Goal: Find contact information: Find contact information

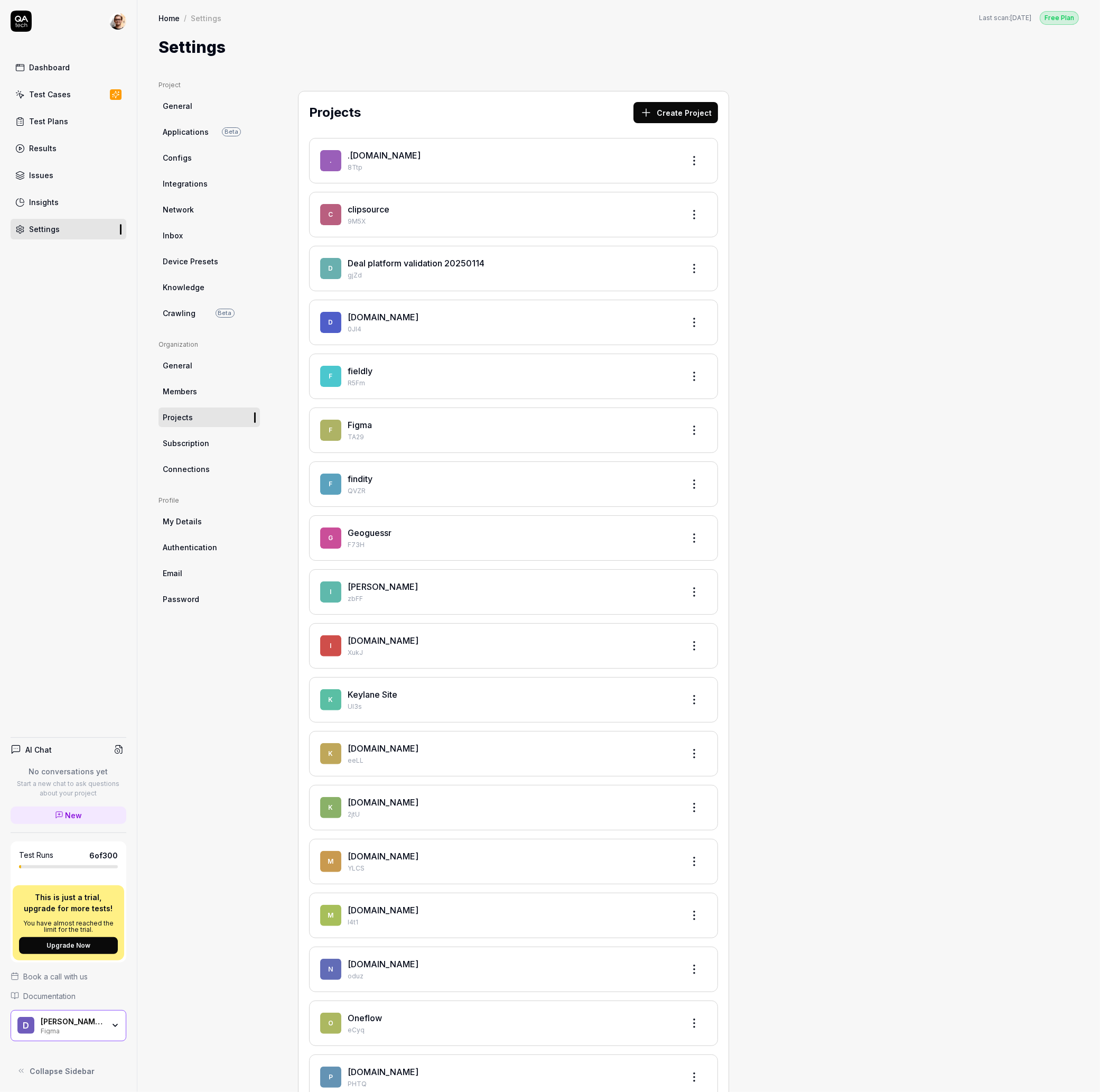
click at [123, 21] on html "Dashboard Test Cases Test Plans Results Issues Insights Settings AI Chat No con…" at bounding box center [550, 546] width 1100 height 1092
click at [172, 168] on link "Organizations" at bounding box center [184, 158] width 93 height 23
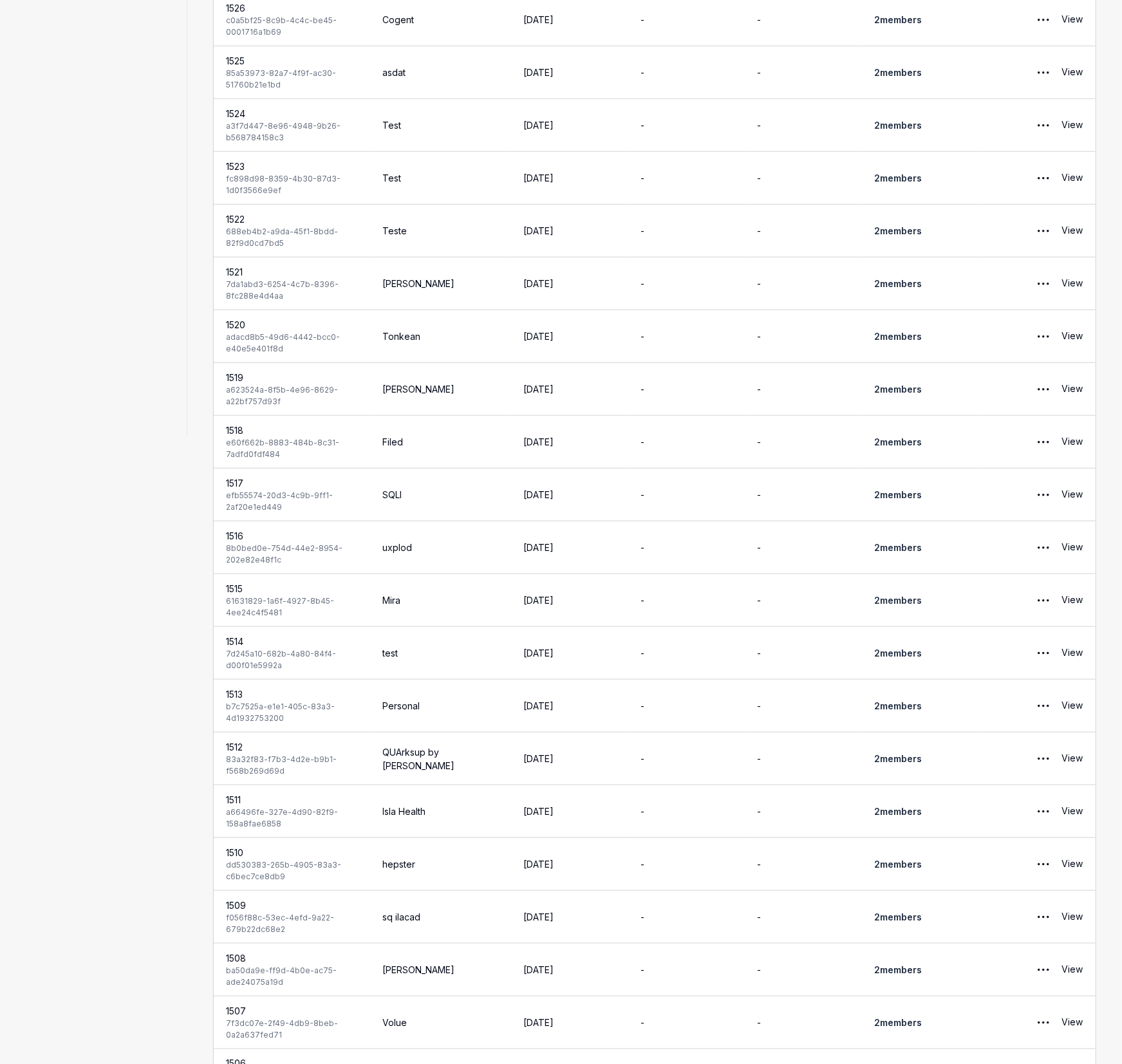
scroll to position [628, 0]
drag, startPoint x: 566, startPoint y: 779, endPoint x: 340, endPoint y: 768, distance: 226.3
click at [293, 773] on tr "1512 83a32f83-f7b3-4d2e-b9b1-f568b269d69d QUArksup by visma [DATE] - - 2 member…" at bounding box center [655, 759] width 883 height 53
click at [415, 765] on td "QUArksup by [PERSON_NAME]" at bounding box center [439, 759] width 141 height 53
drag, startPoint x: 473, startPoint y: 760, endPoint x: 438, endPoint y: 752, distance: 35.9
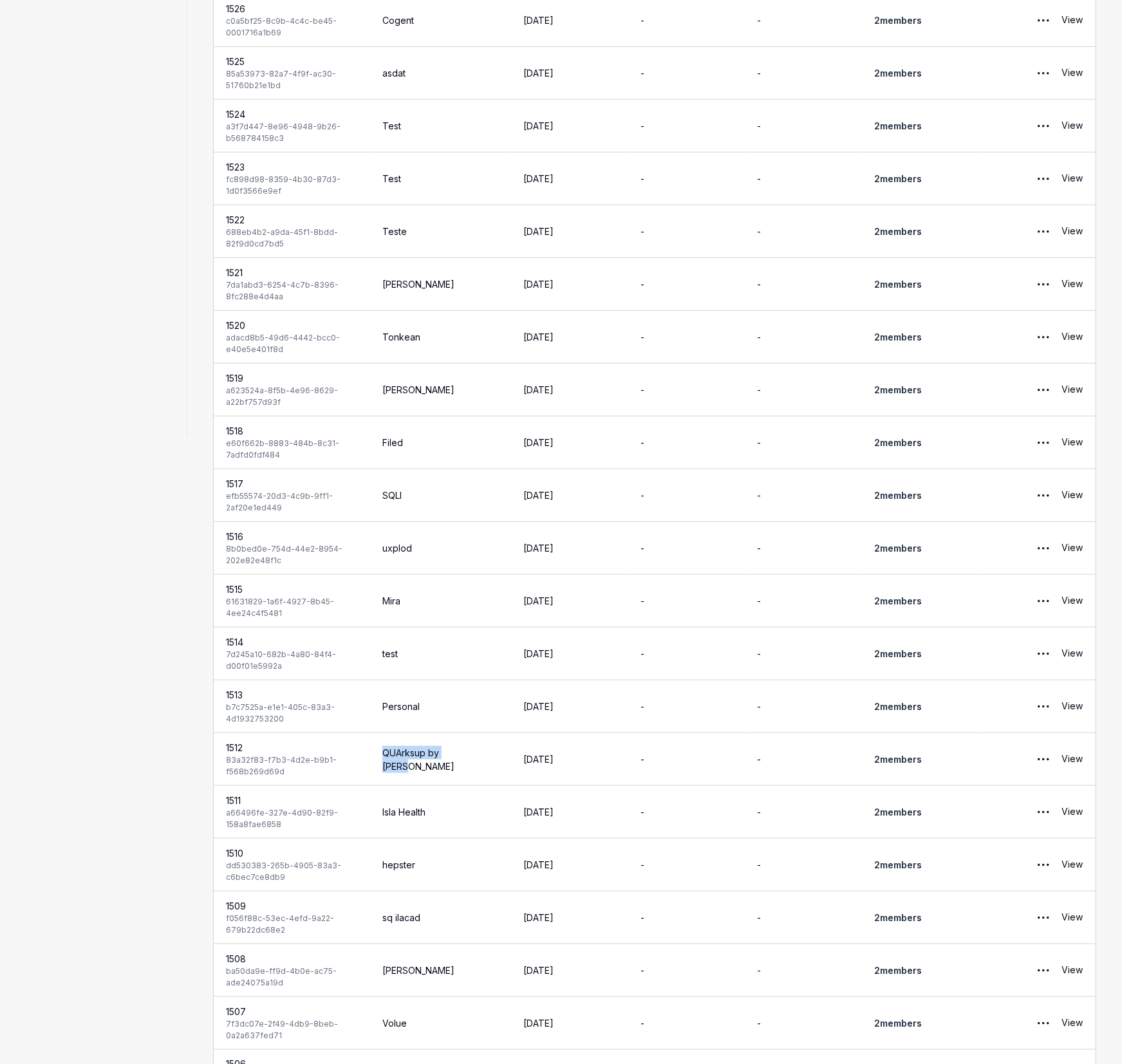
click at [438, 752] on td "QUArksup by [PERSON_NAME]" at bounding box center [439, 759] width 141 height 53
drag, startPoint x: 399, startPoint y: 749, endPoint x: 375, endPoint y: 743, distance: 24.7
click at [375, 743] on td "Cropster" at bounding box center [439, 761] width 141 height 53
click at [415, 763] on td "Cropster" at bounding box center [439, 761] width 141 height 53
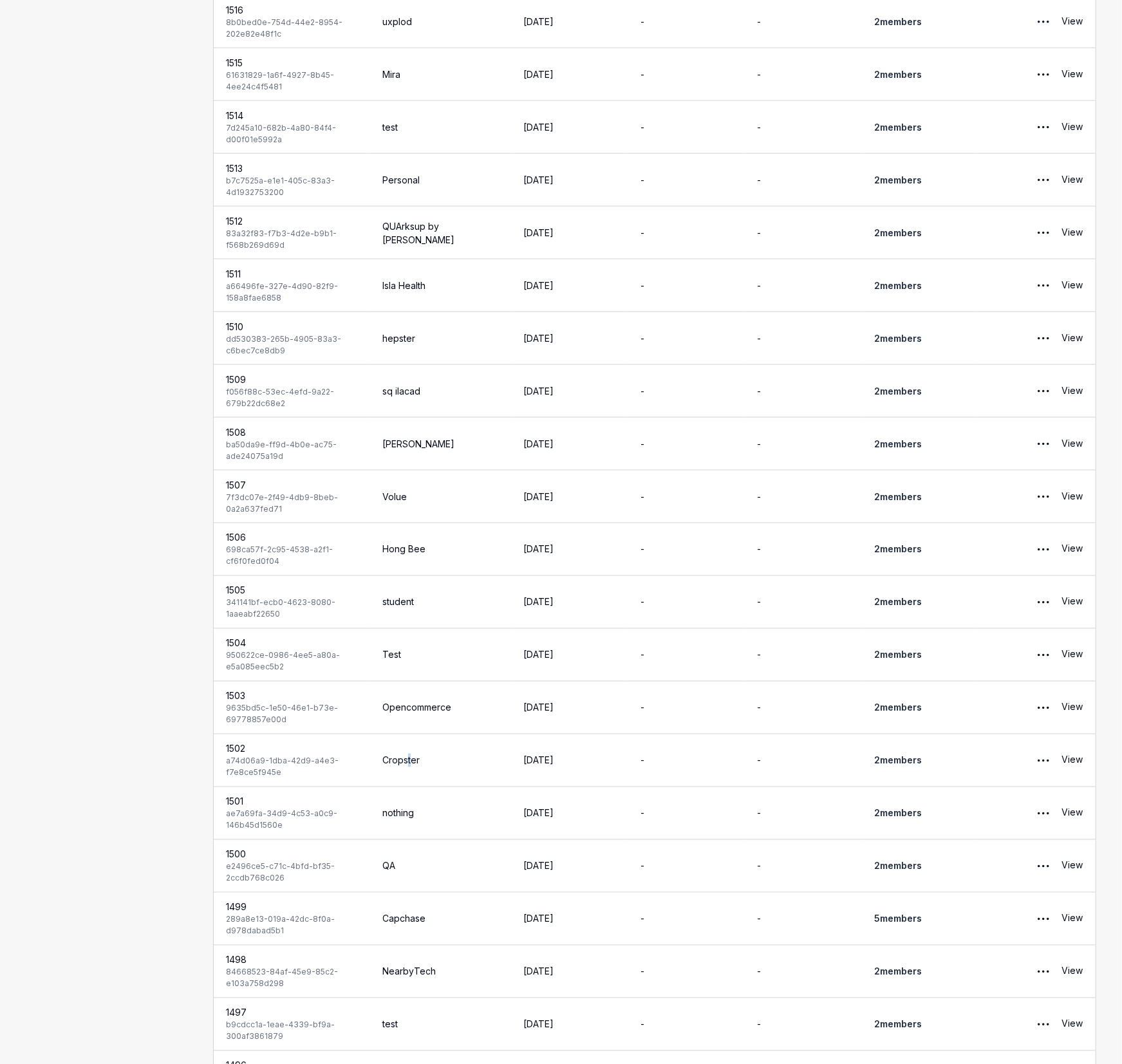
click at [415, 763] on td "Cropster" at bounding box center [439, 761] width 141 height 53
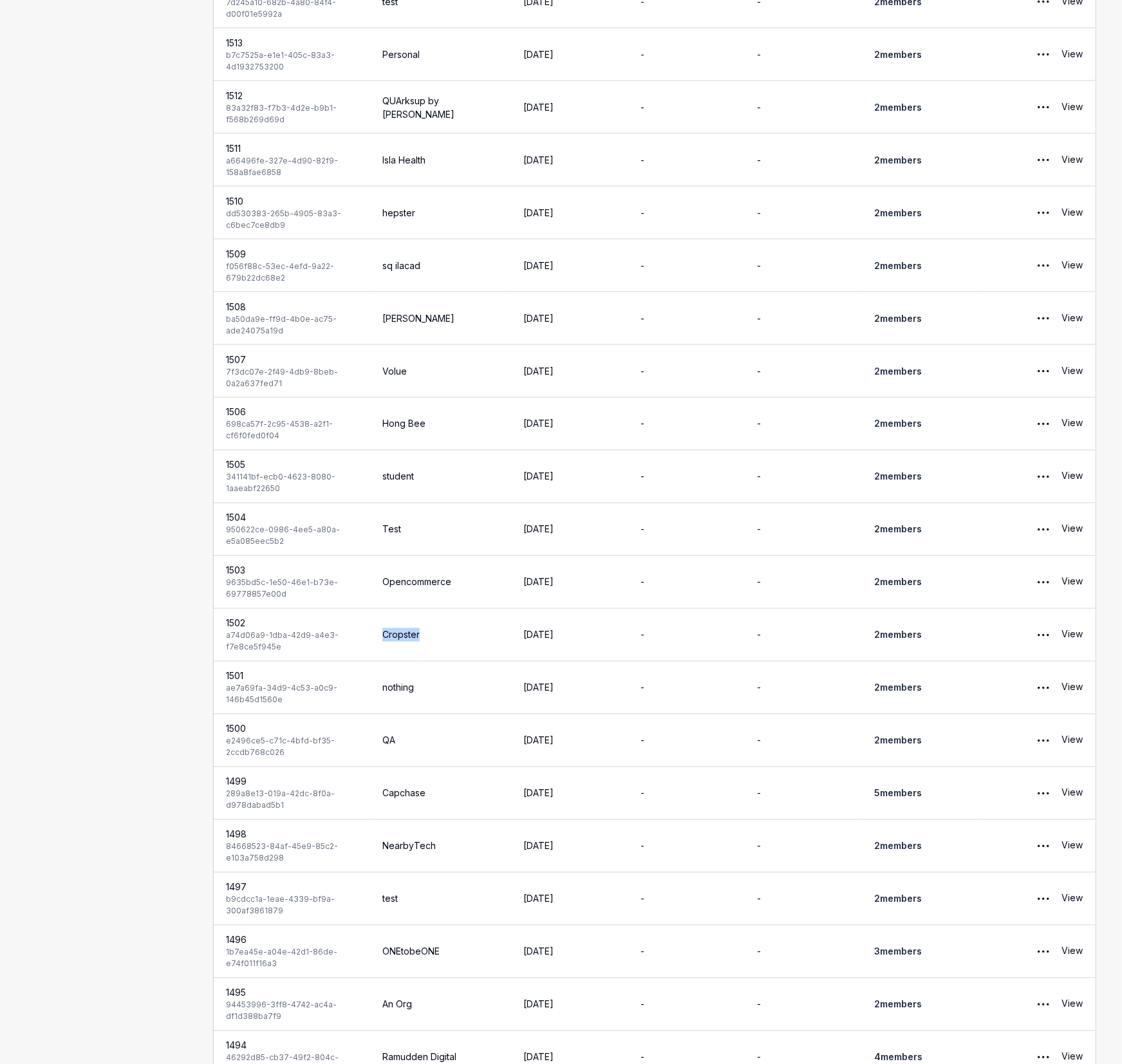
scroll to position [1331, 0]
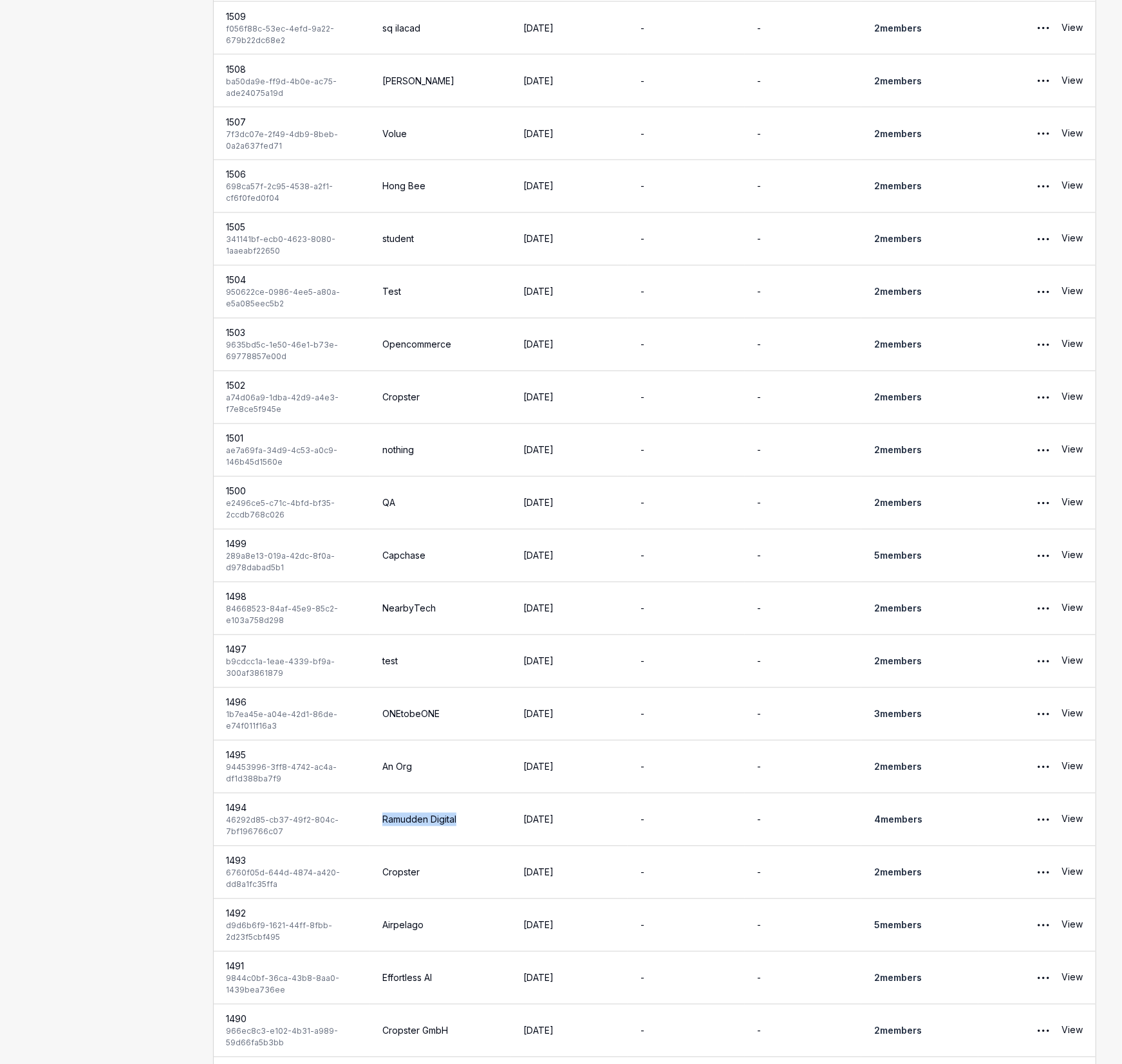
drag, startPoint x: 413, startPoint y: 810, endPoint x: 384, endPoint y: 809, distance: 29.0
click at [383, 809] on td "Ramudden Digital" at bounding box center [439, 820] width 141 height 53
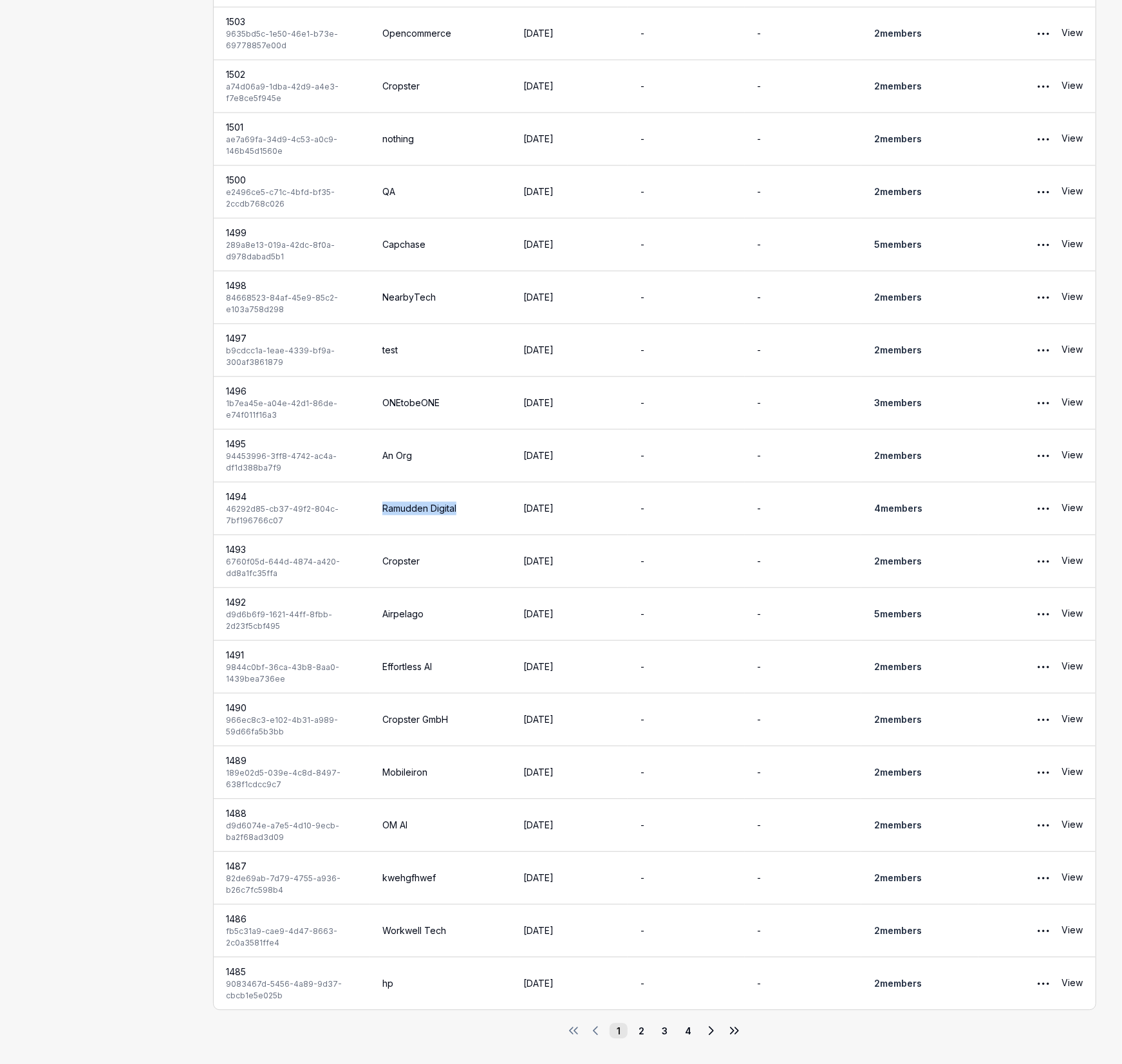
scroll to position [1830, 0]
click at [647, 1032] on button "2" at bounding box center [642, 1030] width 18 height 15
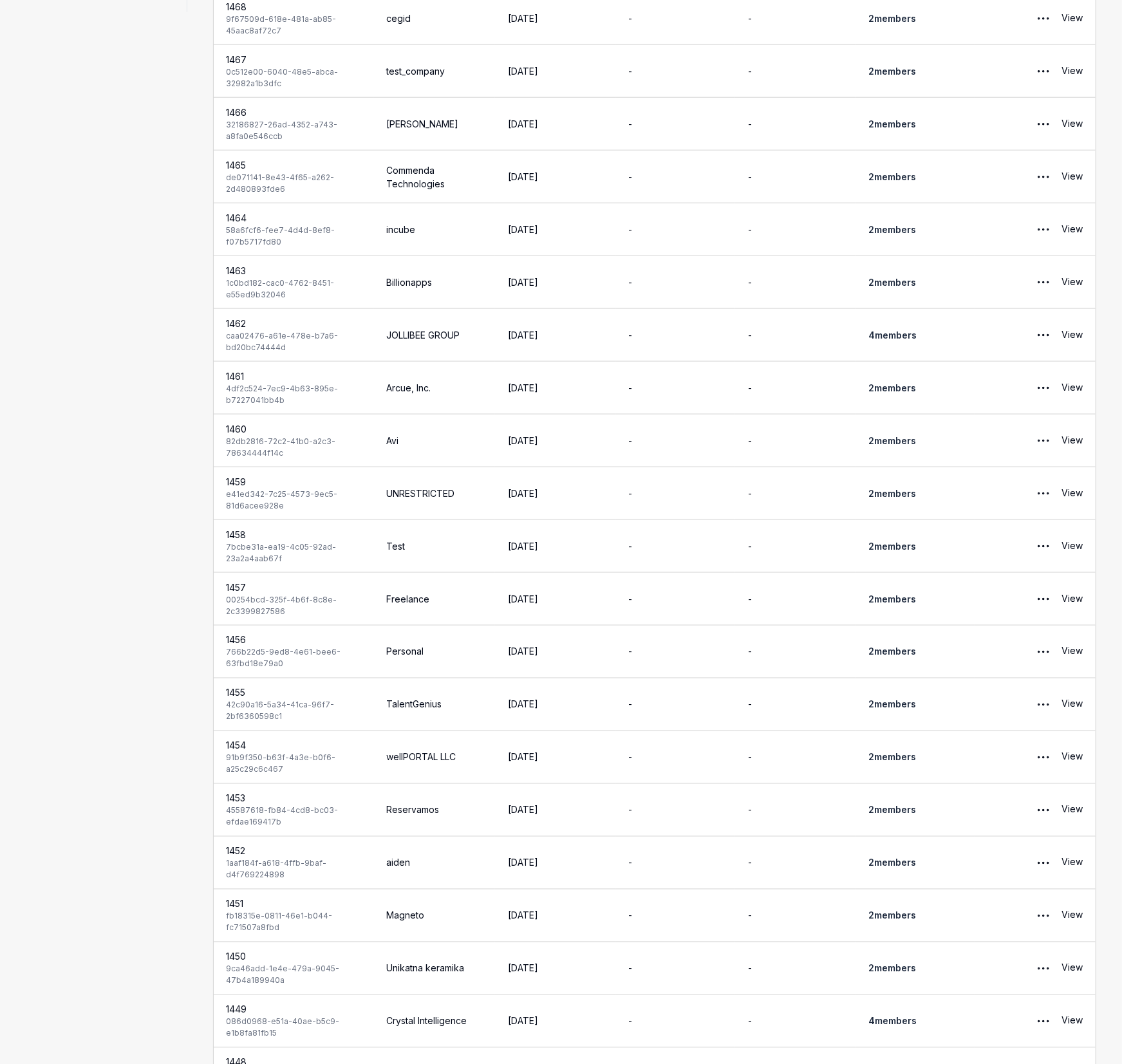
scroll to position [1052, 0]
drag, startPoint x: 401, startPoint y: 342, endPoint x: 364, endPoint y: 337, distance: 37.3
click at [322, 334] on tr "1462 caa02476-a61e-478e-b7a6-bd20bc74444d JOLLIBEE GROUP [DATE] - - 4 member s …" at bounding box center [655, 334] width 883 height 53
click at [454, 334] on td "JOLLIBEE GROUP" at bounding box center [434, 334] width 121 height 53
click at [452, 334] on td "JOLLIBEE GROUP" at bounding box center [434, 334] width 121 height 53
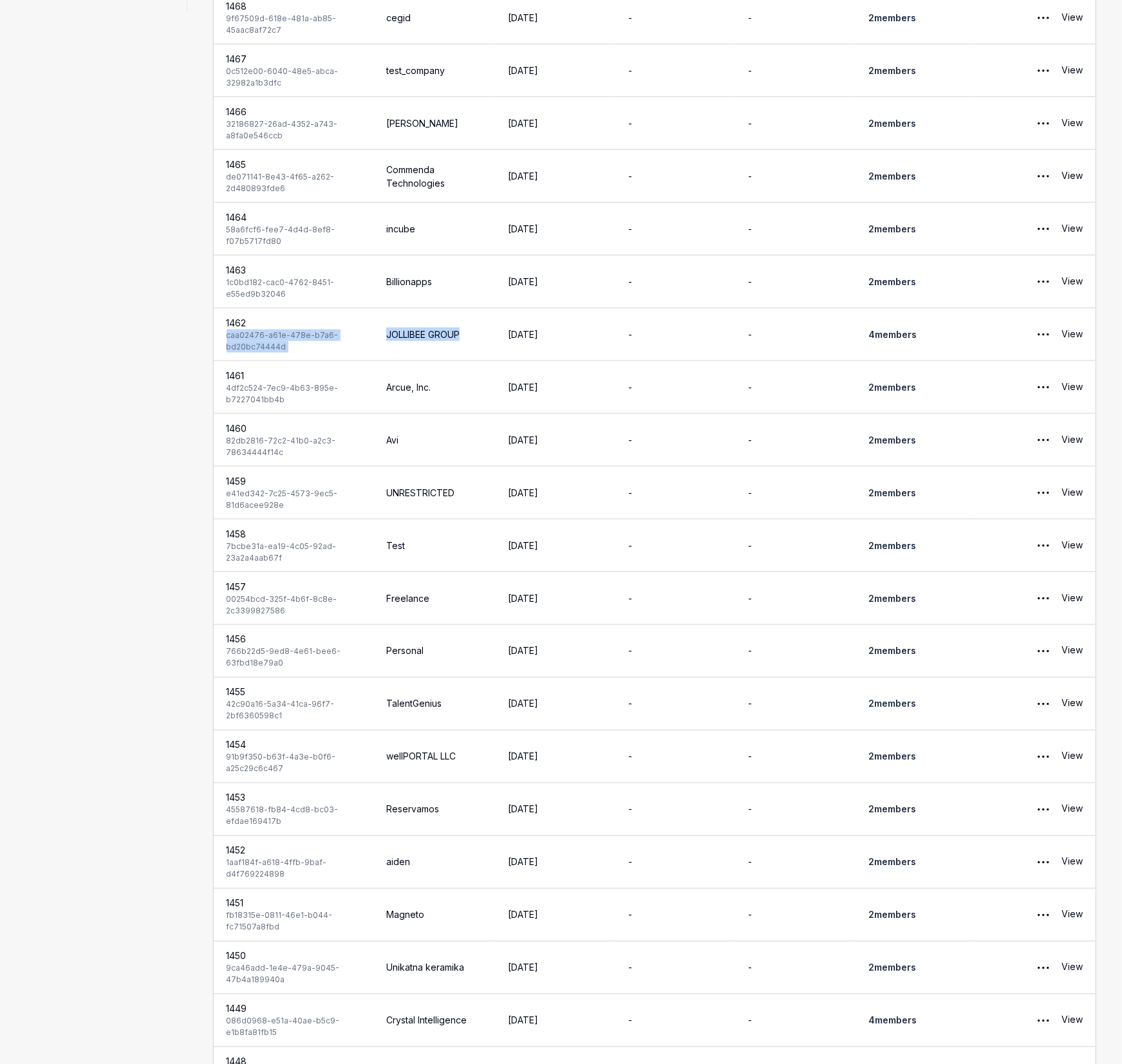
drag, startPoint x: 452, startPoint y: 334, endPoint x: 348, endPoint y: 326, distance: 104.3
click at [346, 325] on tr "1462 caa02476-a61e-478e-b7a6-bd20bc74444d JOLLIBEE GROUP [DATE] - - 4 member s …" at bounding box center [655, 334] width 883 height 53
click at [374, 333] on td "JOLLIBEE GROUP" at bounding box center [434, 334] width 121 height 53
drag, startPoint x: 410, startPoint y: 345, endPoint x: 525, endPoint y: 341, distance: 115.1
click at [522, 350] on tr "1462 caa02476-a61e-478e-b7a6-bd20bc74444d JOLLIBEE GROUP [DATE] - - 4 member s …" at bounding box center [655, 334] width 883 height 53
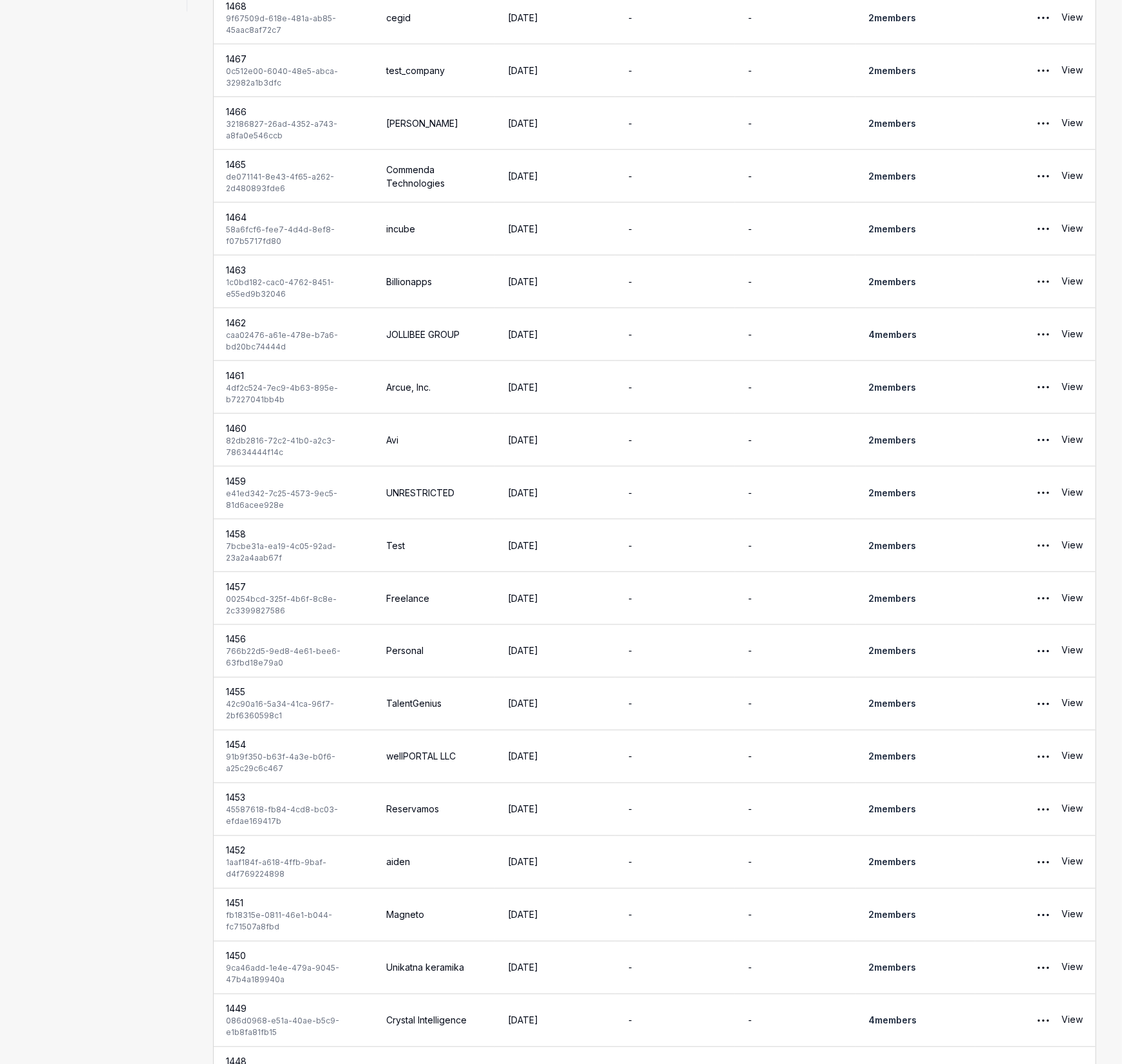
click at [917, 334] on span "s" at bounding box center [914, 334] width 5 height 11
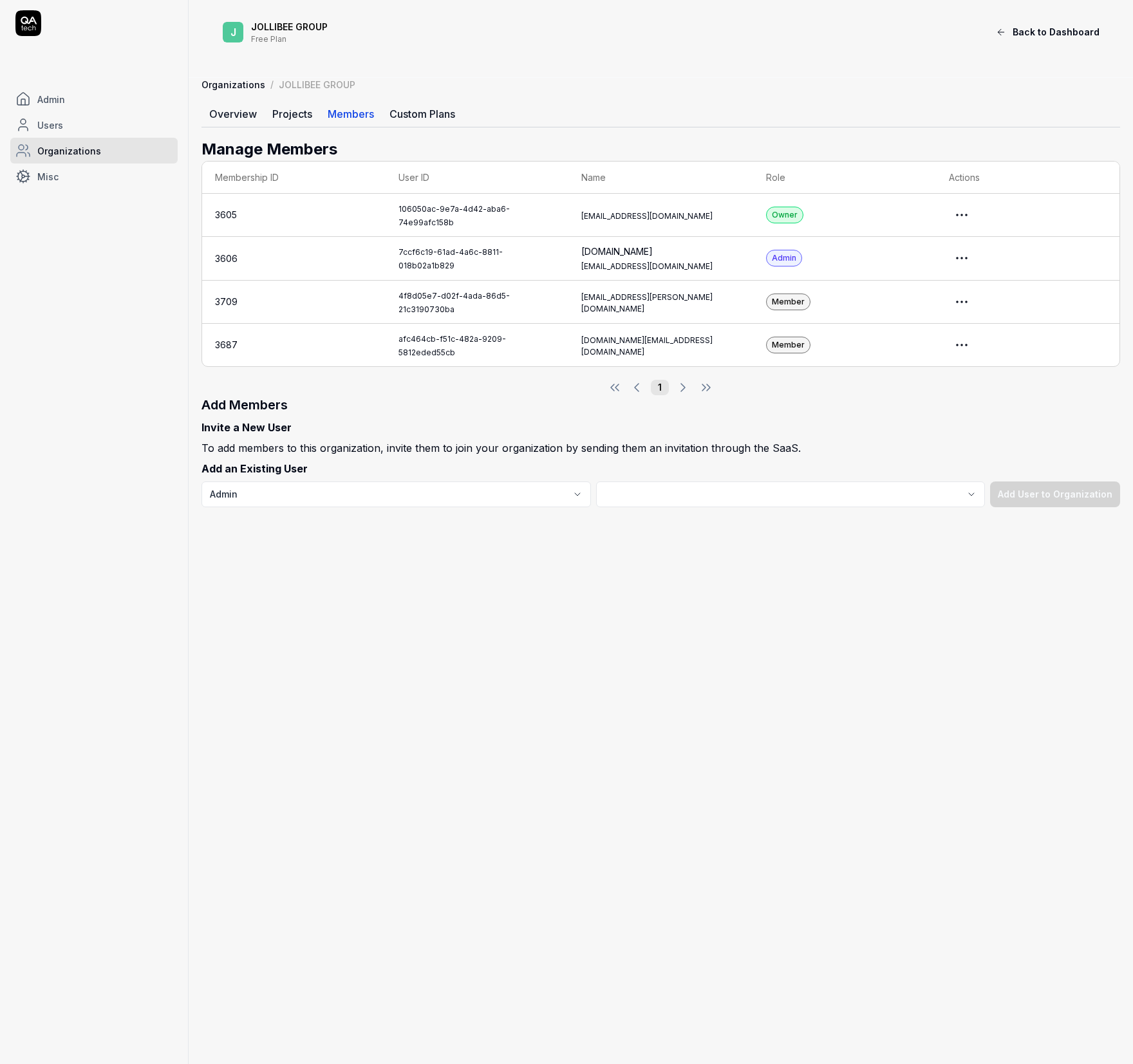
click at [583, 216] on div "[EMAIL_ADDRESS][DOMAIN_NAME]" at bounding box center [660, 216] width 158 height 12
drag, startPoint x: 583, startPoint y: 216, endPoint x: 538, endPoint y: 217, distance: 45.0
click at [569, 217] on td "[EMAIL_ADDRESS][DOMAIN_NAME]" at bounding box center [660, 215] width 184 height 43
copy div "gellie.carodan"
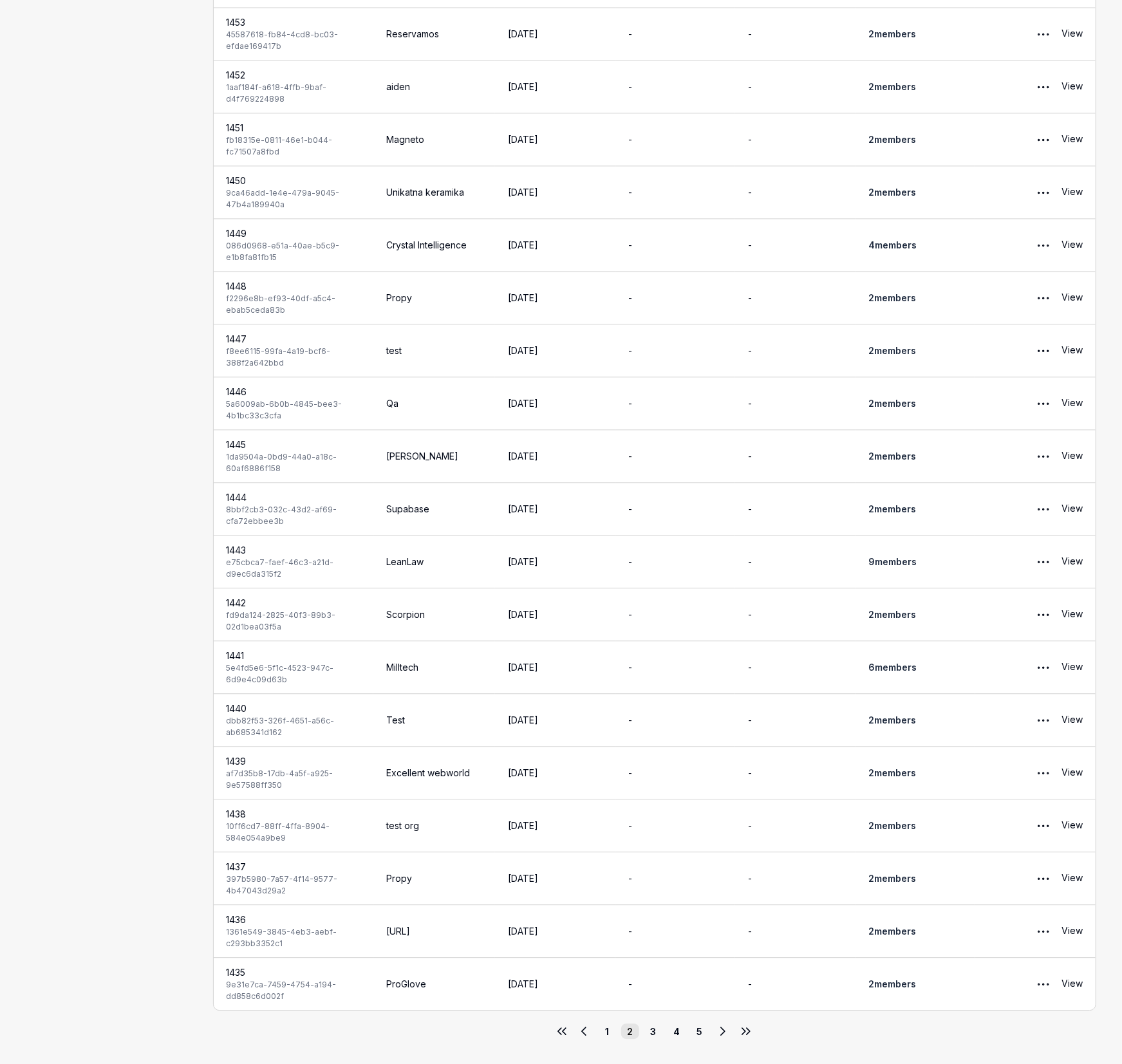
scroll to position [1830, 0]
click at [663, 1027] on div "1 2 3 4 5" at bounding box center [655, 1030] width 884 height 15
click at [660, 1029] on button "3" at bounding box center [653, 1030] width 18 height 15
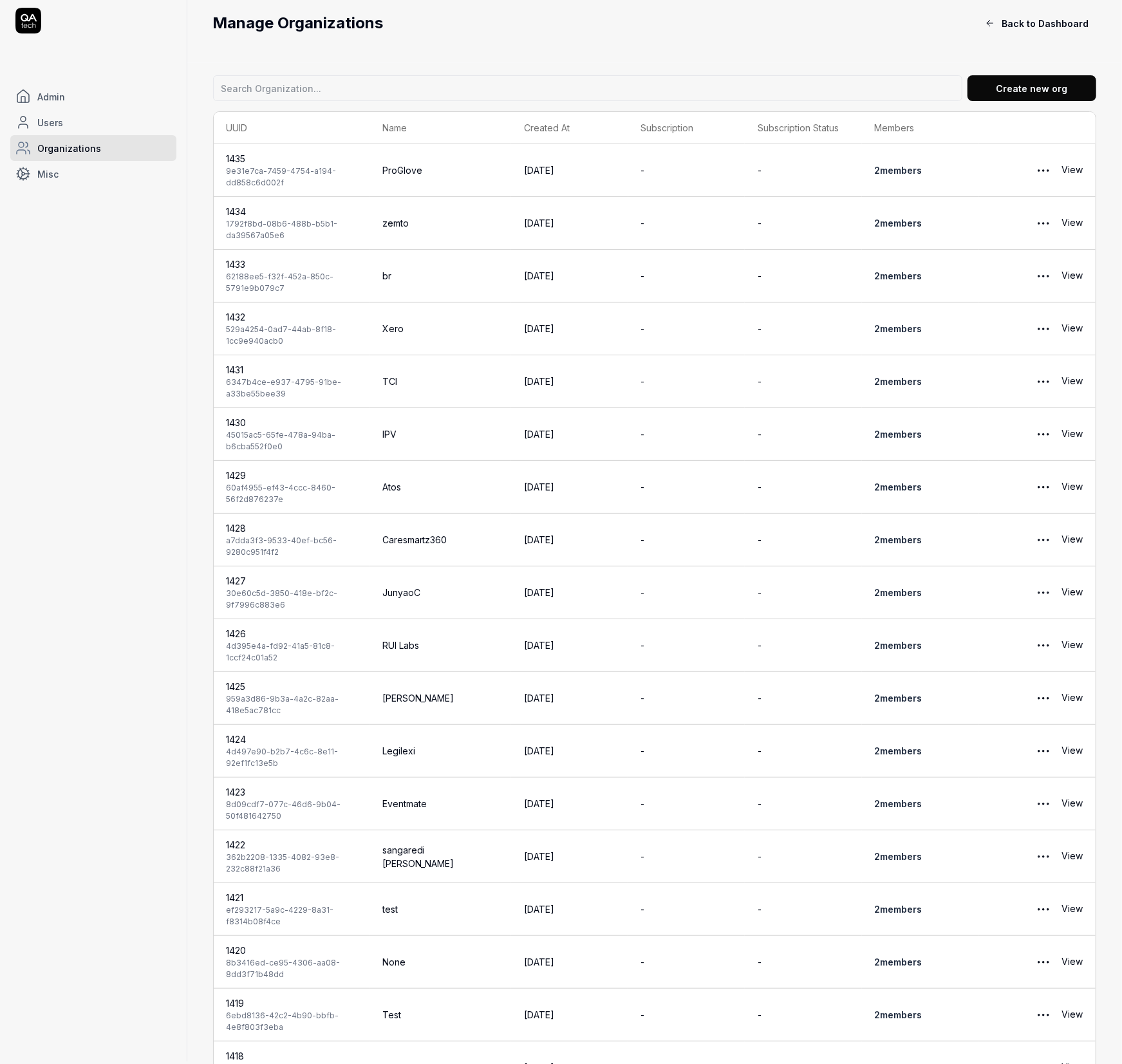
scroll to position [7, 0]
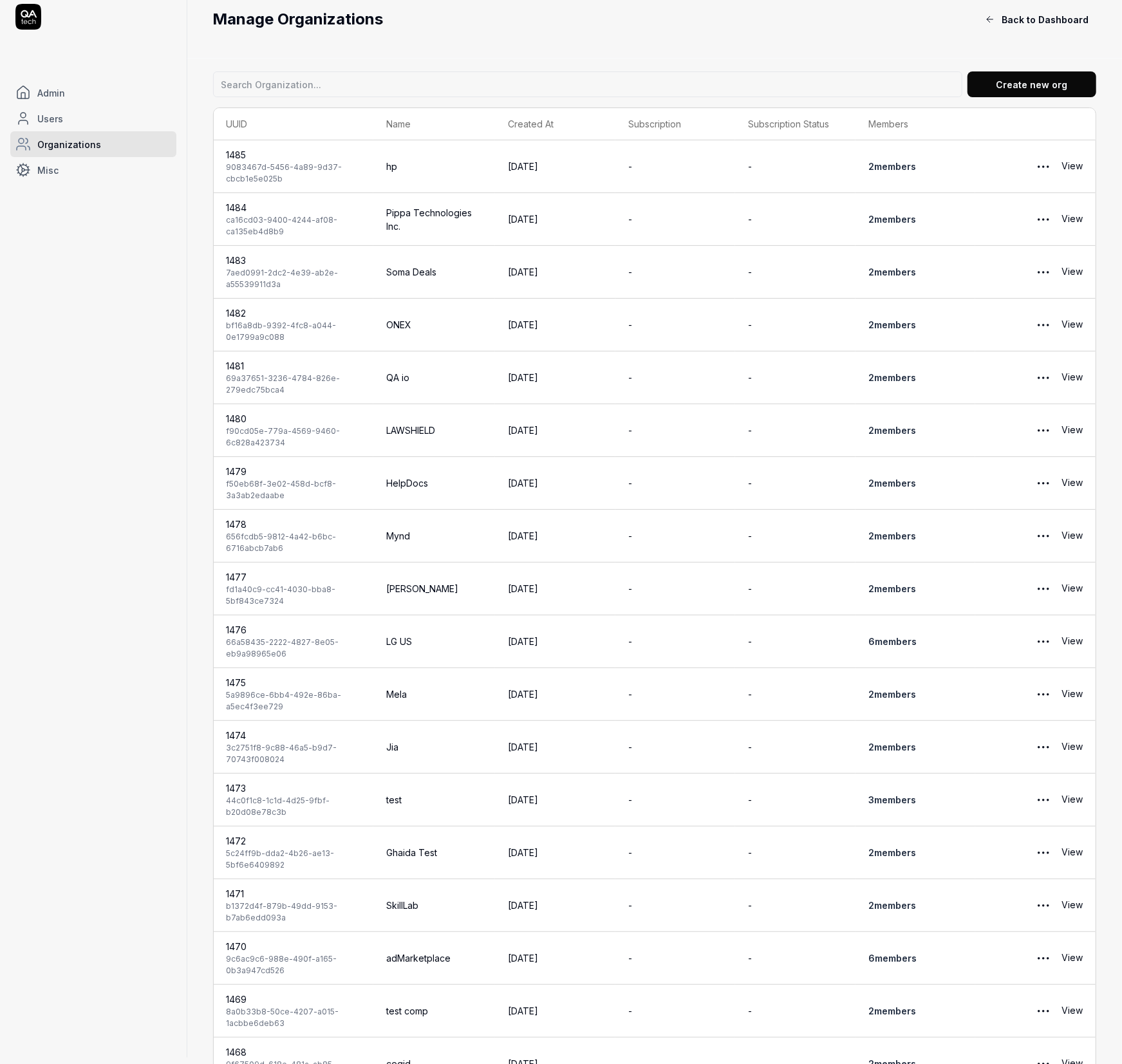
scroll to position [1830, 0]
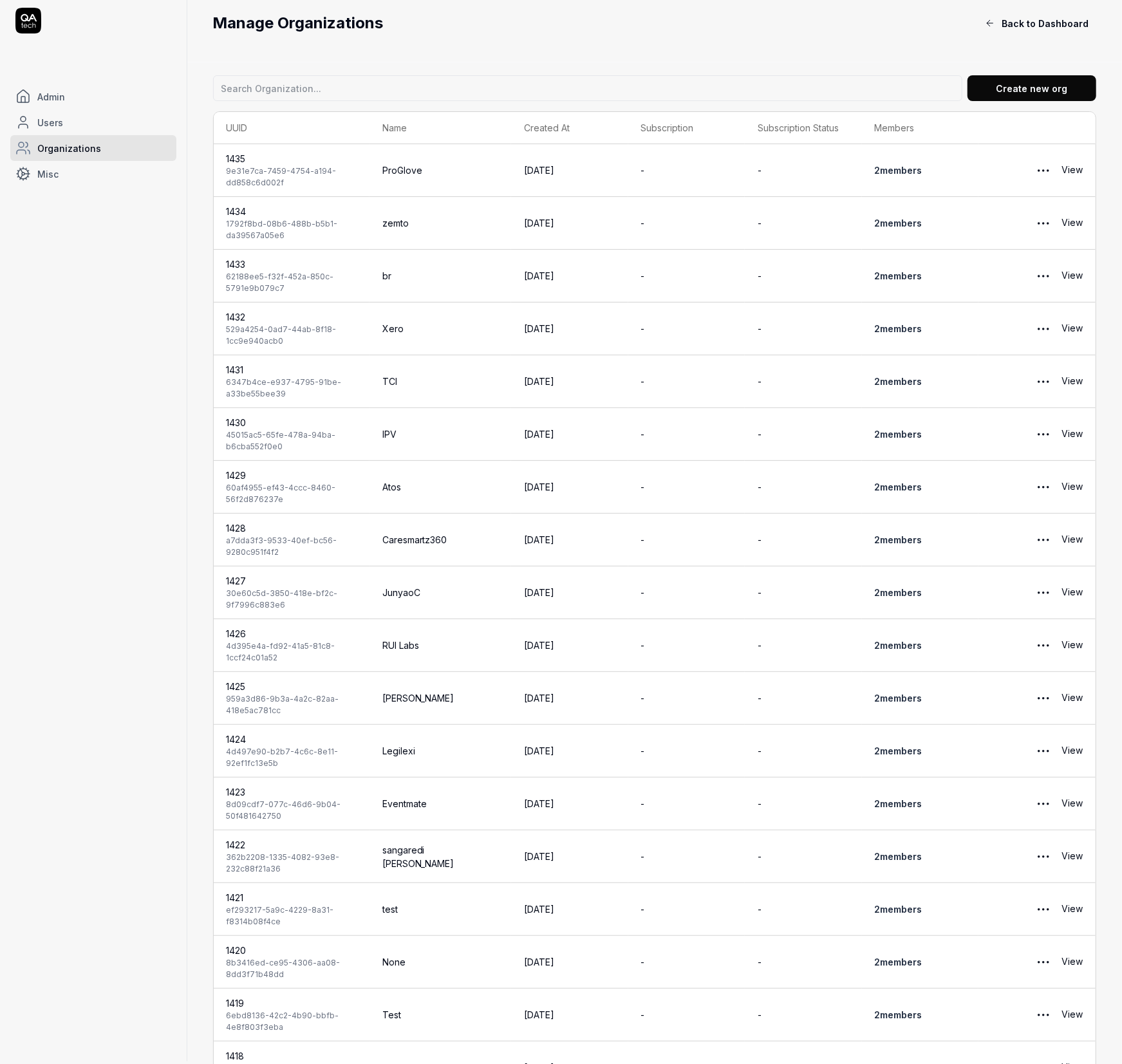
scroll to position [1830, 0]
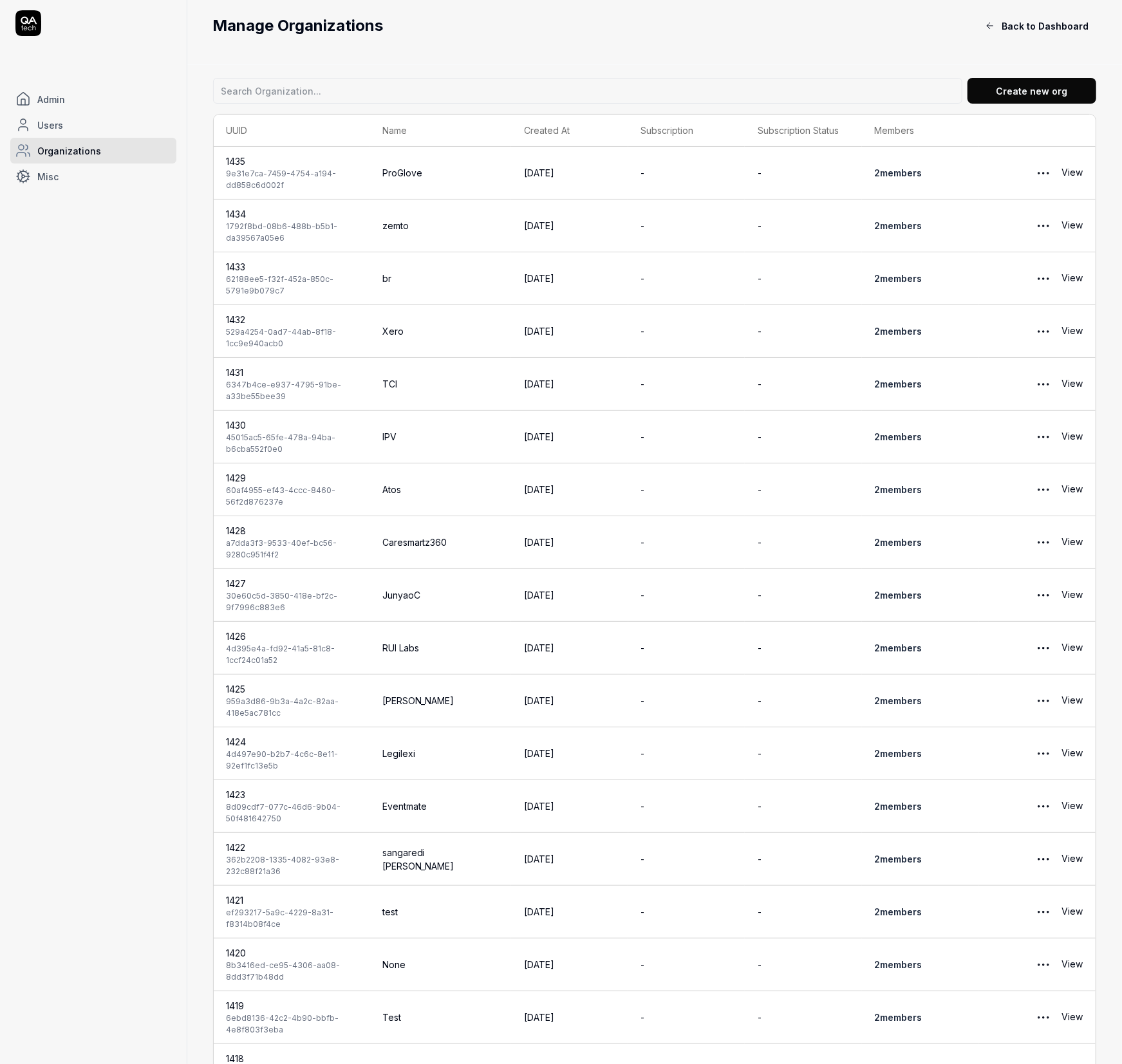
click at [59, 144] on span "Organizations" at bounding box center [69, 151] width 64 height 14
